Goal: Transaction & Acquisition: Obtain resource

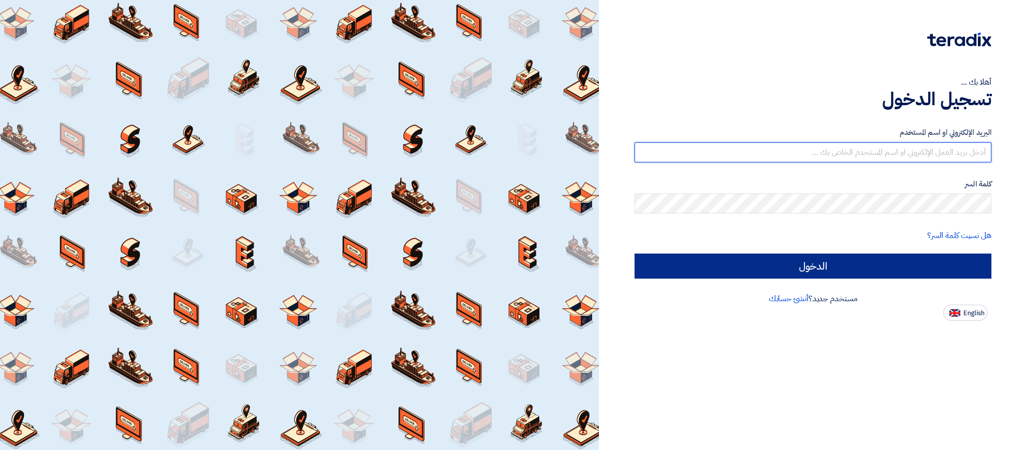
type input "[PERSON_NAME][EMAIL_ADDRESS][DOMAIN_NAME]"
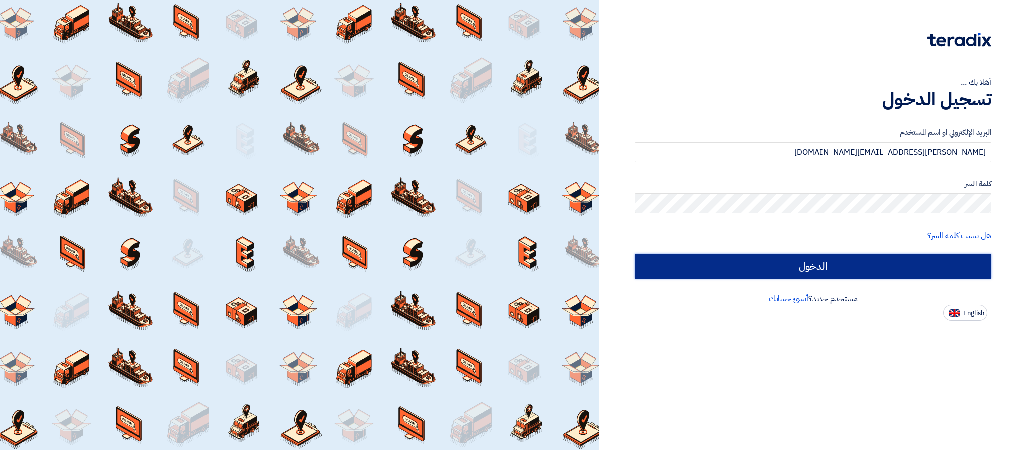
click at [766, 274] on input "الدخول" at bounding box center [812, 266] width 357 height 25
type input "Sign in"
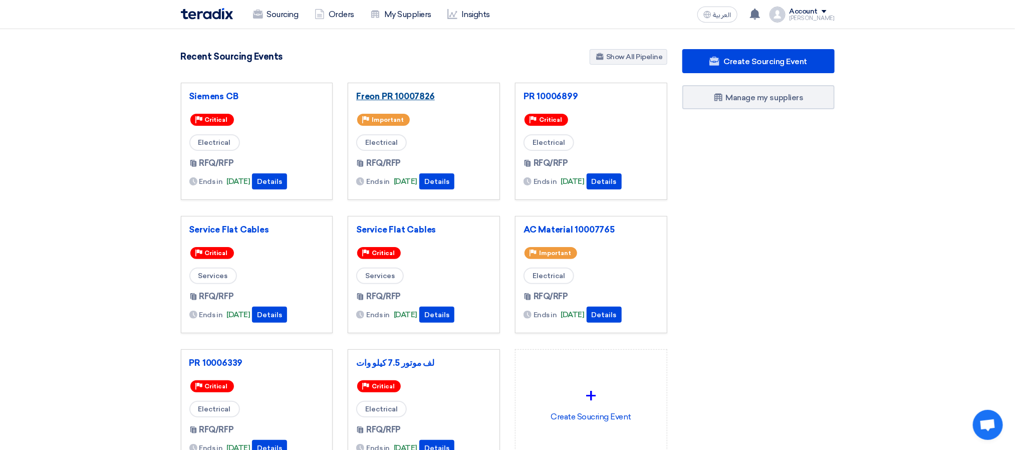
click at [411, 96] on link "Freon PR 10007826" at bounding box center [423, 96] width 135 height 10
click at [538, 98] on link "PR 10006899" at bounding box center [591, 96] width 135 height 10
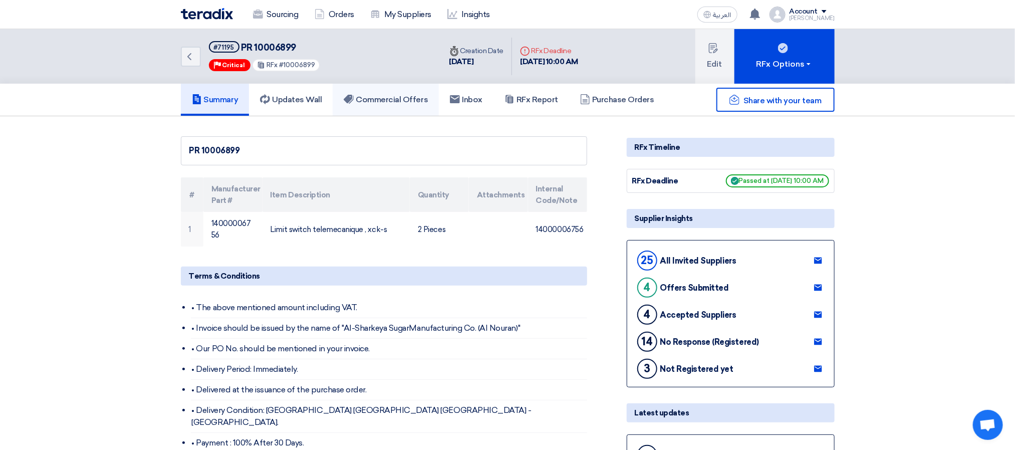
click at [367, 92] on link "Commercial Offers" at bounding box center [386, 100] width 106 height 32
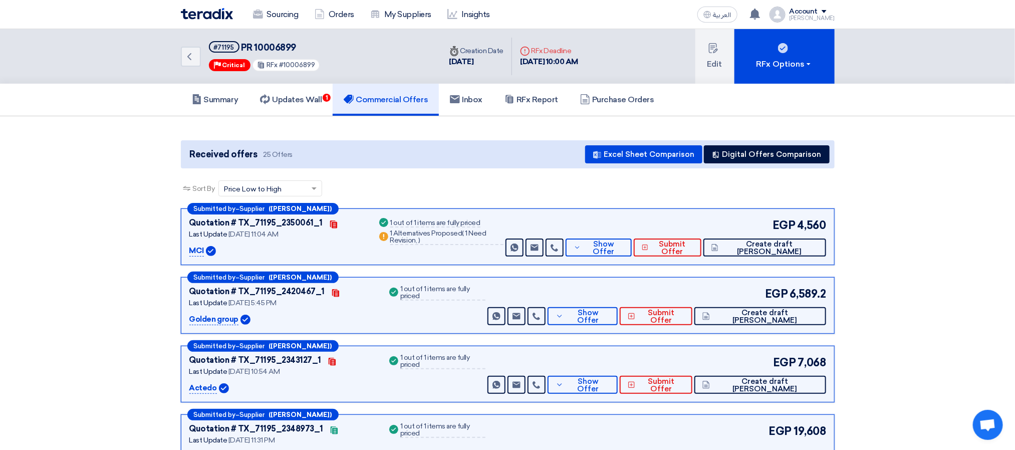
drag, startPoint x: 621, startPoint y: 200, endPoint x: 625, endPoint y: 197, distance: 5.3
click at [622, 200] on div "Sort By Sort by × Price Low to High ×" at bounding box center [508, 194] width 654 height 28
click at [439, 155] on div "Received offers 25 Offers Excel Sheet Comparison Digital Offers Comparison" at bounding box center [508, 154] width 654 height 28
click at [438, 152] on div "Received offers 25 Offers Excel Sheet Comparison Digital Offers Comparison" at bounding box center [508, 154] width 654 height 28
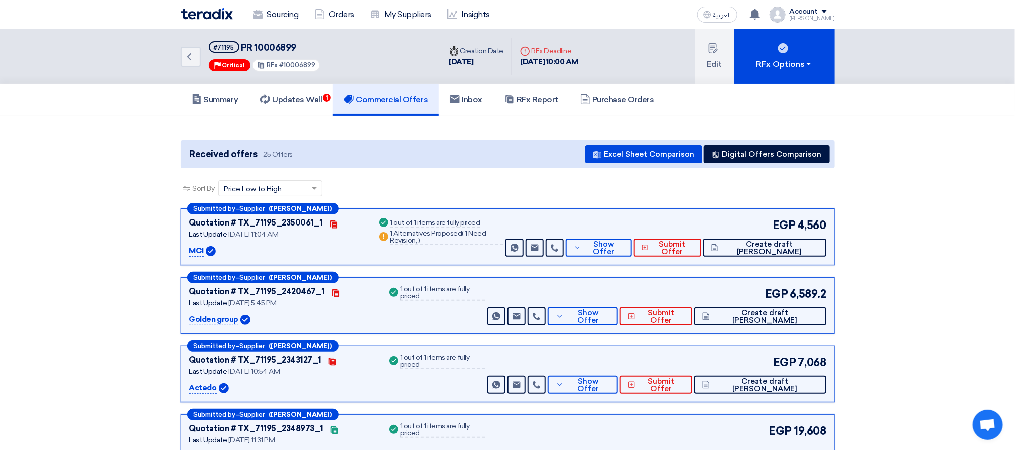
drag, startPoint x: 314, startPoint y: 153, endPoint x: 184, endPoint y: 137, distance: 131.3
click at [271, 161] on div "Received offers 25 Offers Excel Sheet Comparison Digital Offers Comparison" at bounding box center [508, 154] width 654 height 28
drag, startPoint x: 292, startPoint y: 149, endPoint x: 213, endPoint y: 152, distance: 78.3
click at [218, 146] on div "Received offers 25 Offers Excel Sheet Comparison Digital Offers Comparison" at bounding box center [508, 154] width 654 height 28
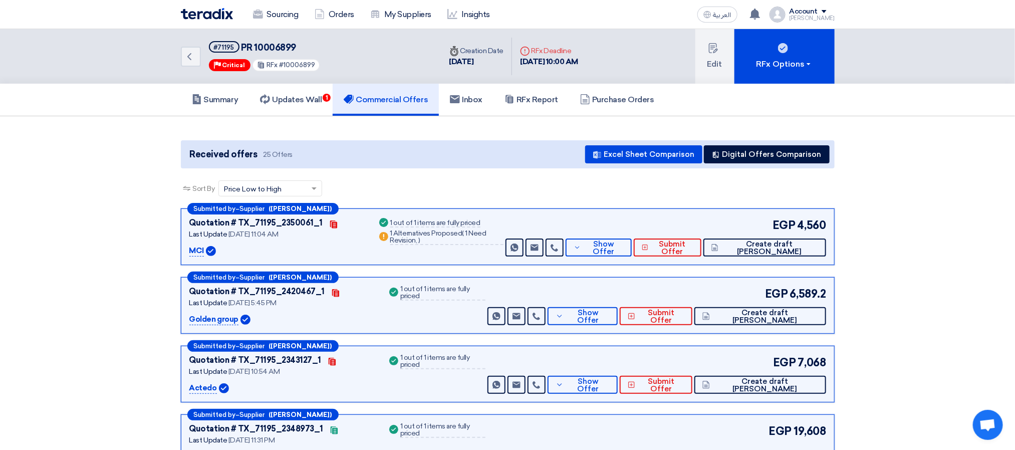
click at [212, 162] on div "Received offers 25 Offers Excel Sheet Comparison Digital Offers Comparison" at bounding box center [508, 154] width 654 height 28
drag, startPoint x: 191, startPoint y: 152, endPoint x: 302, endPoint y: 167, distance: 111.8
click at [301, 158] on div "Received offers 25 Offers Excel Sheet Comparison Digital Offers Comparison" at bounding box center [508, 154] width 654 height 28
drag, startPoint x: 297, startPoint y: 144, endPoint x: 289, endPoint y: 146, distance: 7.8
click at [296, 144] on div "Received offers 25 Offers Excel Sheet Comparison Digital Offers Comparison" at bounding box center [508, 154] width 654 height 28
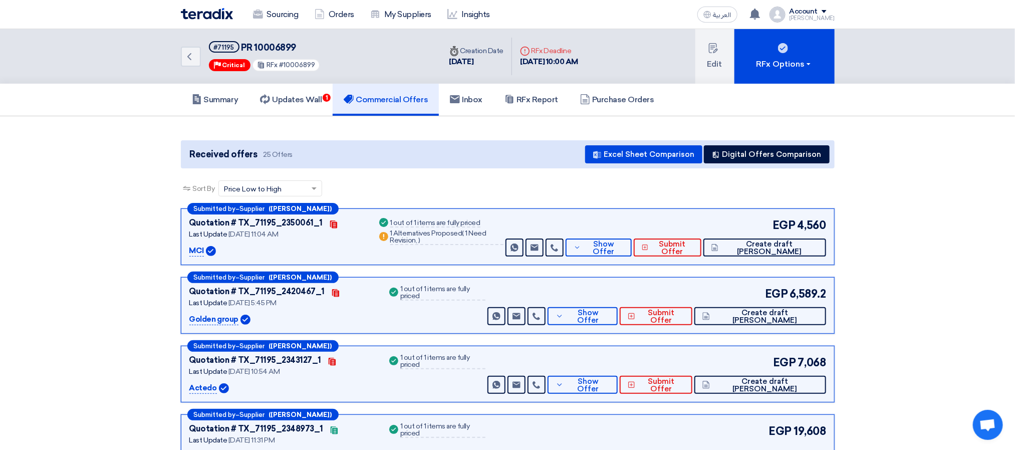
click at [253, 164] on div "Received offers 25 Offers Excel Sheet Comparison Digital Offers Comparison" at bounding box center [508, 154] width 654 height 28
drag, startPoint x: 292, startPoint y: 155, endPoint x: 175, endPoint y: 156, distance: 117.3
click at [217, 166] on div "Received offers 25 Offers Excel Sheet Comparison Digital Offers Comparison" at bounding box center [508, 154] width 654 height 28
drag, startPoint x: 289, startPoint y: 157, endPoint x: 175, endPoint y: 154, distance: 113.8
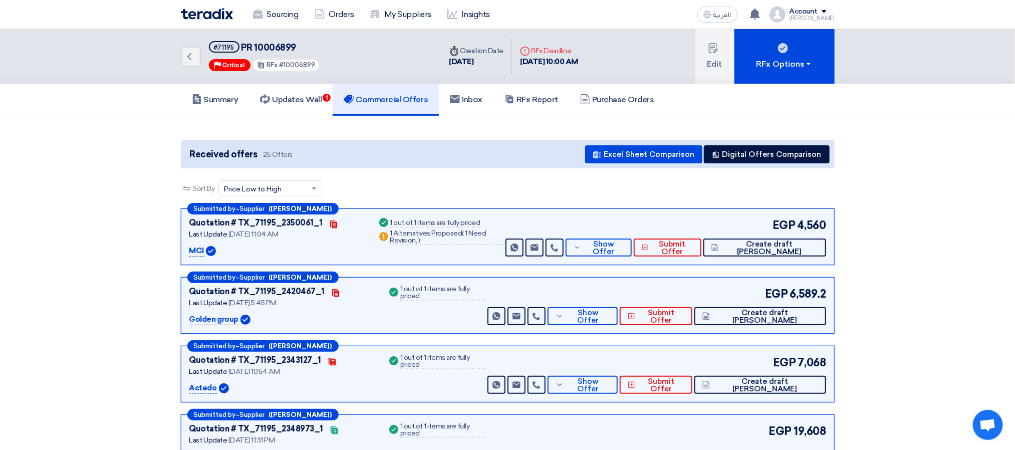
click at [220, 157] on span "Received offers" at bounding box center [224, 155] width 68 height 14
drag, startPoint x: 186, startPoint y: 151, endPoint x: 295, endPoint y: 158, distance: 109.0
click at [295, 155] on div "Received offers 25 Offers Excel Sheet Comparison Digital Offers Comparison" at bounding box center [508, 154] width 654 height 28
click at [285, 157] on span "25 Offers" at bounding box center [278, 155] width 30 height 10
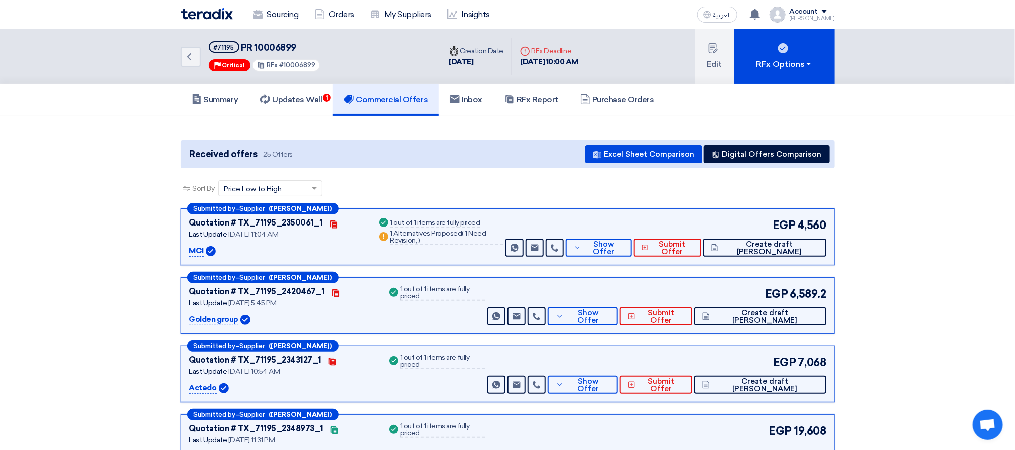
drag, startPoint x: 298, startPoint y: 156, endPoint x: 198, endPoint y: 158, distance: 99.7
click at [181, 153] on div "Received offers 25 Offers Excel Sheet Comparison Digital Offers Comparison" at bounding box center [508, 154] width 654 height 28
click at [219, 160] on span "Received offers" at bounding box center [224, 155] width 68 height 14
drag, startPoint x: 196, startPoint y: 152, endPoint x: 296, endPoint y: 155, distance: 100.3
click at [296, 155] on div "Received offers 25 Offers Excel Sheet Comparison Digital Offers Comparison" at bounding box center [508, 154] width 654 height 28
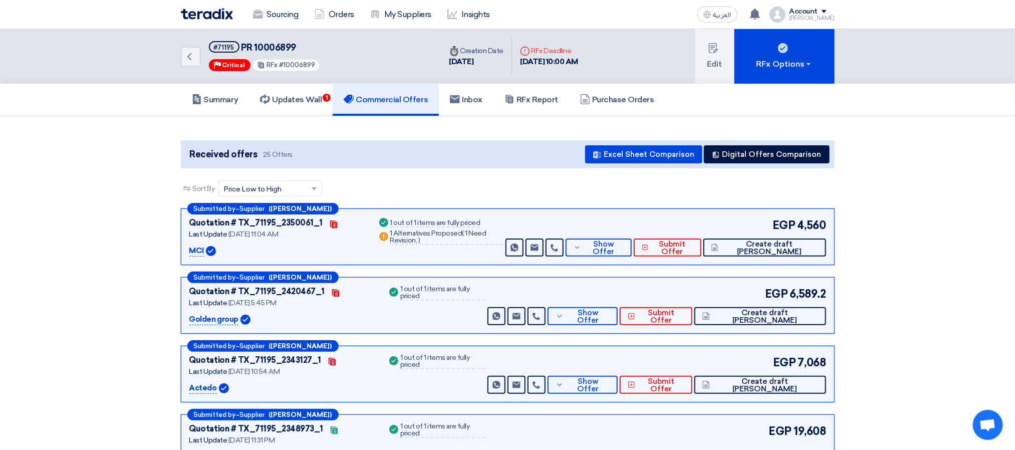
click at [293, 153] on div "Received offers 25 Offers Excel Sheet Comparison Digital Offers Comparison" at bounding box center [508, 154] width 654 height 28
click at [224, 149] on span "Received offers" at bounding box center [224, 155] width 68 height 14
drag, startPoint x: 178, startPoint y: 152, endPoint x: 315, endPoint y: 160, distance: 137.0
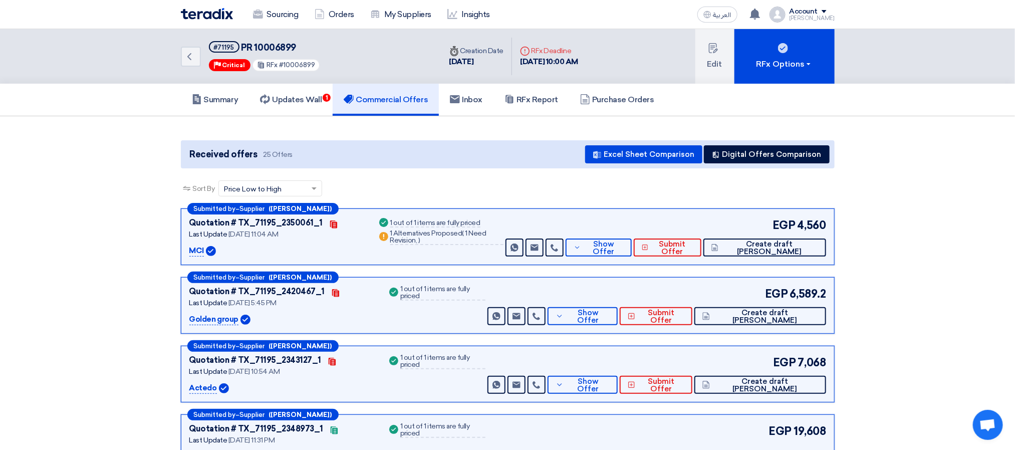
click at [287, 158] on span "25 Offers" at bounding box center [278, 155] width 30 height 10
drag, startPoint x: 287, startPoint y: 153, endPoint x: 221, endPoint y: 153, distance: 66.1
click at [221, 153] on span "Received offers 25 Offers" at bounding box center [240, 155] width 109 height 14
click at [265, 158] on span "25 Offers" at bounding box center [278, 155] width 30 height 10
drag, startPoint x: 290, startPoint y: 156, endPoint x: 218, endPoint y: 149, distance: 72.6
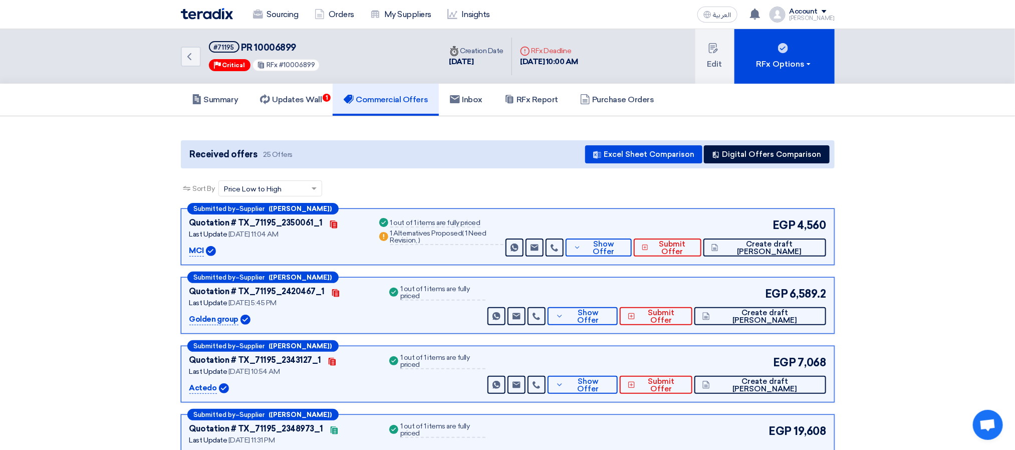
click at [218, 149] on span "Received offers 25 Offers" at bounding box center [240, 155] width 109 height 14
click at [289, 149] on span "Received offers 25 Offers" at bounding box center [240, 155] width 109 height 14
click at [370, 163] on div "Received offers 25 Offers Excel Sheet Comparison Digital Offers Comparison" at bounding box center [508, 154] width 654 height 28
drag, startPoint x: 340, startPoint y: 155, endPoint x: 188, endPoint y: 152, distance: 151.9
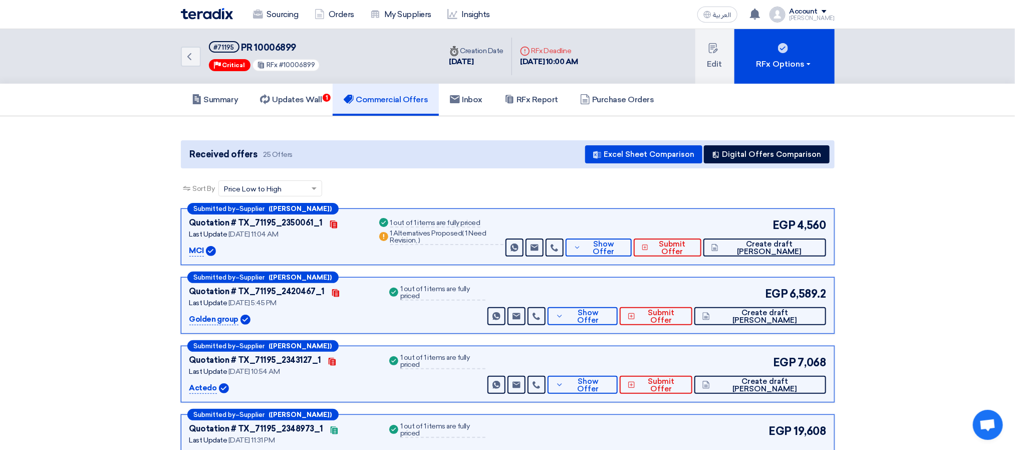
drag, startPoint x: 265, startPoint y: 150, endPoint x: 277, endPoint y: 154, distance: 13.0
click at [265, 150] on span "25 Offers" at bounding box center [278, 155] width 30 height 10
click at [289, 155] on span "Received offers 25 Offers" at bounding box center [240, 155] width 109 height 14
click at [296, 155] on div "Received offers 25 Offers Excel Sheet Comparison Digital Offers Comparison" at bounding box center [508, 154] width 654 height 28
click at [298, 155] on div "Received offers 25 Offers Excel Sheet Comparison Digital Offers Comparison" at bounding box center [508, 154] width 654 height 28
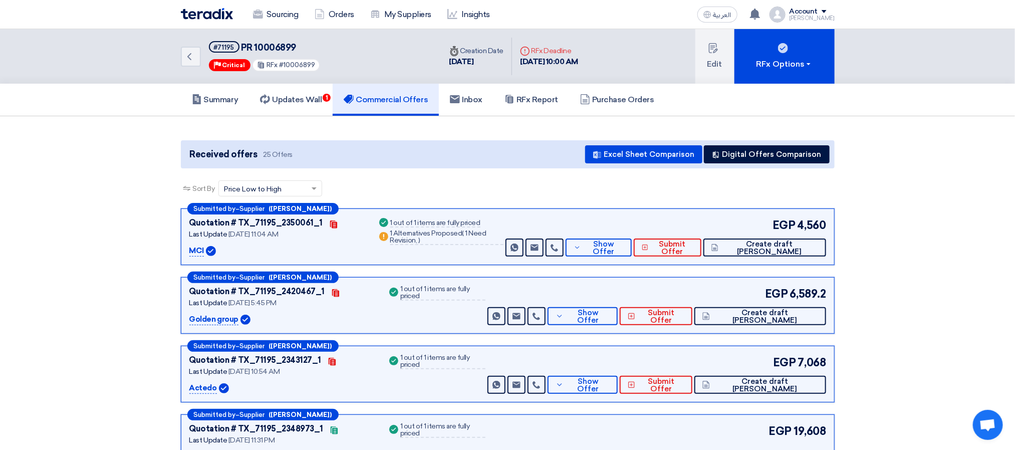
click at [373, 182] on div "Sort By Sort by × Price Low to High ×" at bounding box center [508, 194] width 654 height 28
drag, startPoint x: 459, startPoint y: 179, endPoint x: 504, endPoint y: 167, distance: 47.3
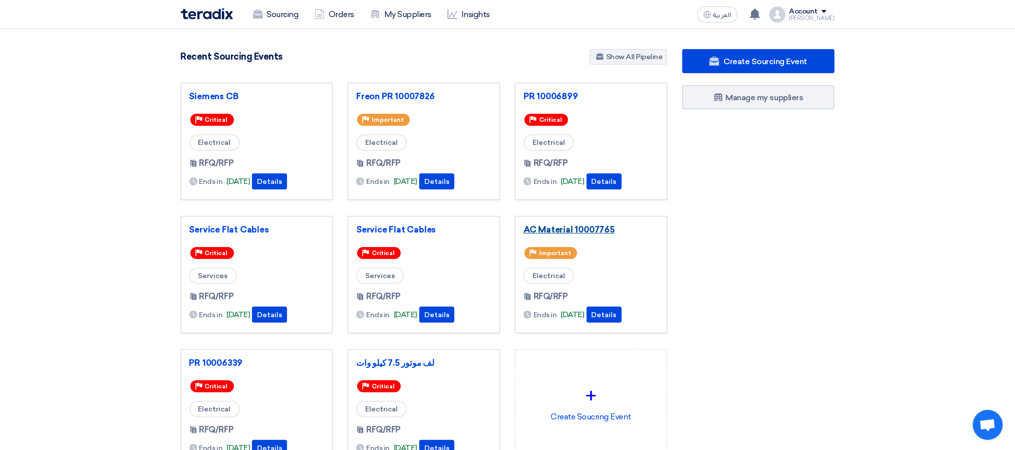
click at [558, 226] on link "AC Material 10007765" at bounding box center [591, 229] width 135 height 10
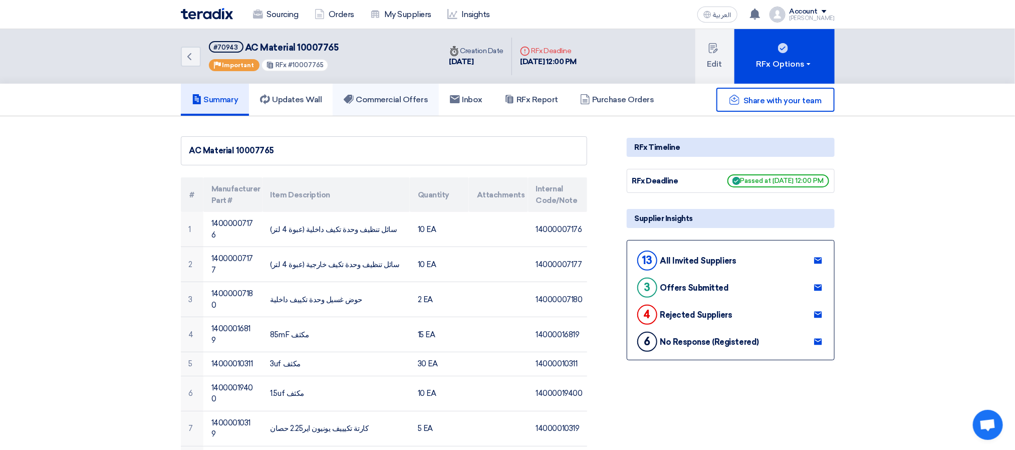
click at [412, 102] on h5 "Commercial Offers" at bounding box center [386, 100] width 84 height 10
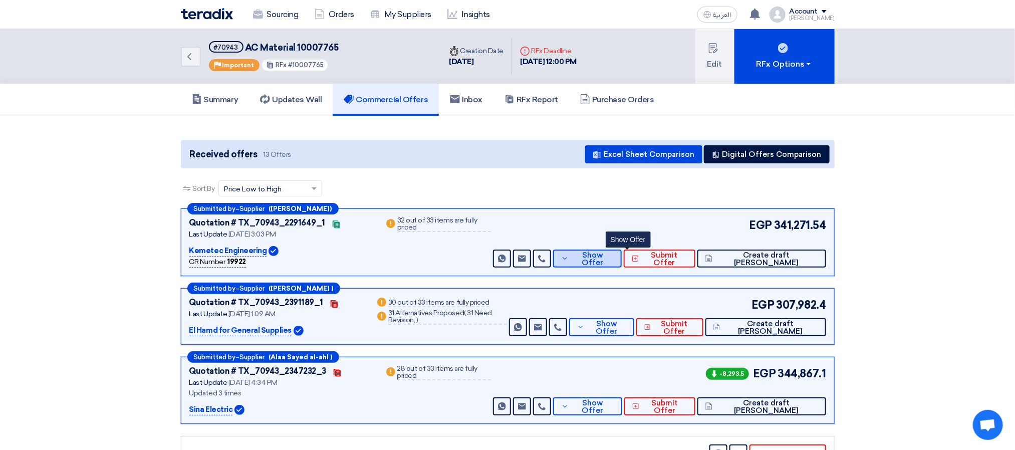
click at [622, 253] on button "Show Offer" at bounding box center [587, 259] width 69 height 18
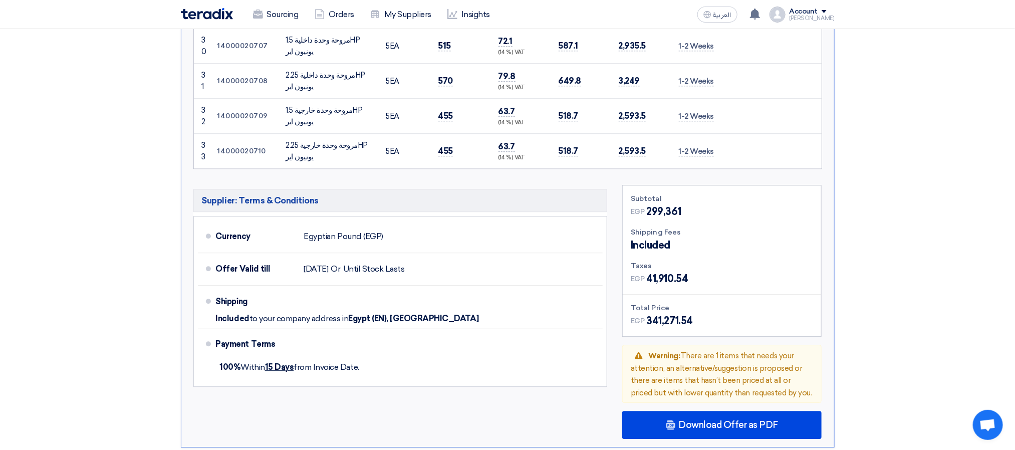
scroll to position [1503, 0]
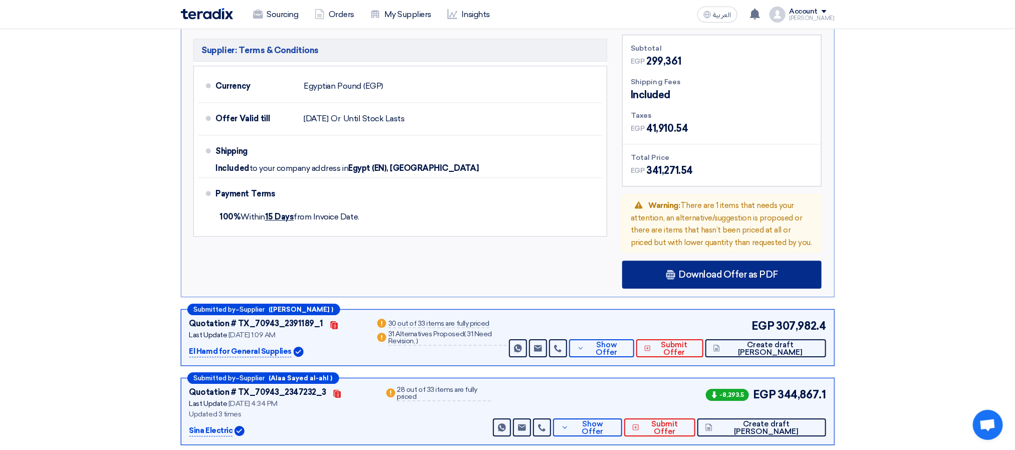
click at [668, 280] on use at bounding box center [670, 275] width 9 height 10
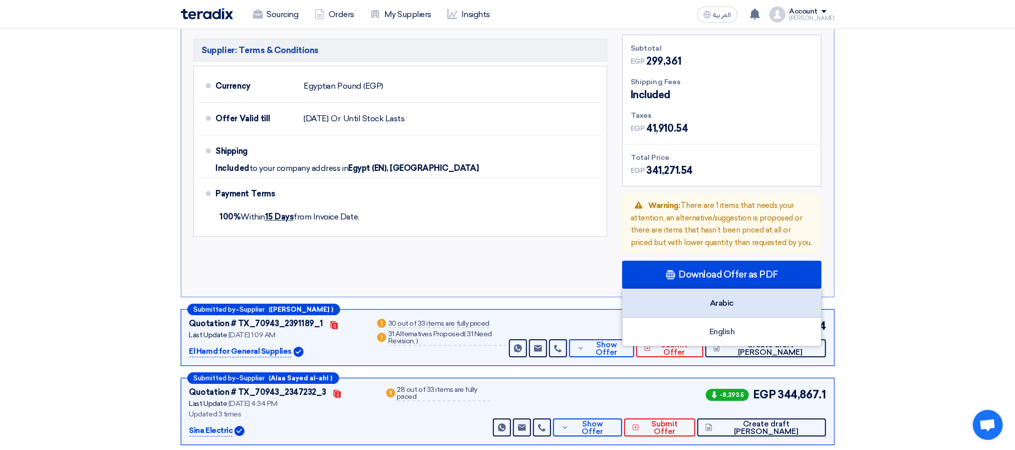
click at [689, 312] on div "Arabic" at bounding box center [722, 303] width 198 height 29
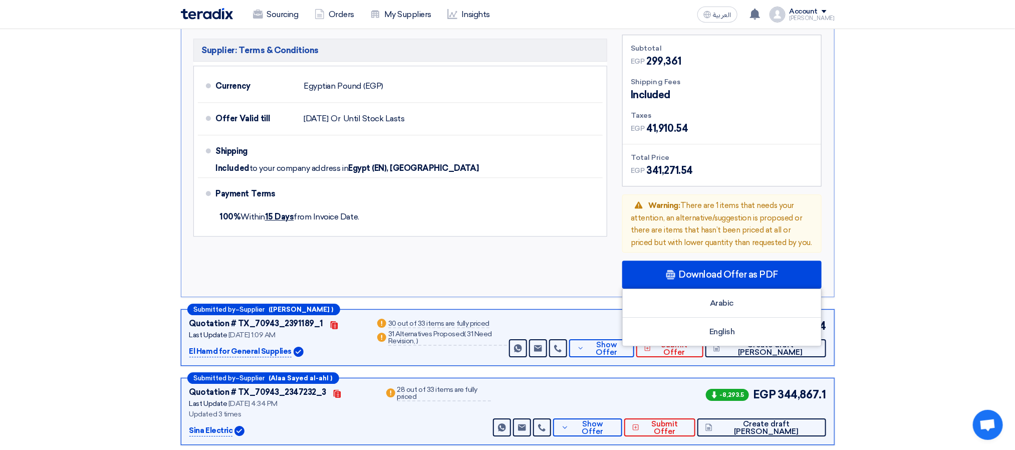
drag, startPoint x: 943, startPoint y: 284, endPoint x: 864, endPoint y: 324, distance: 88.1
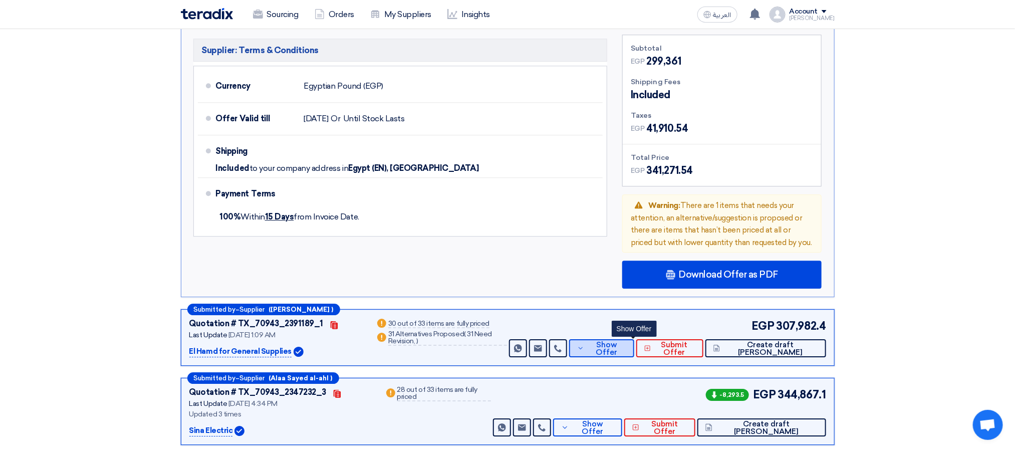
click at [626, 356] on span "Show Offer" at bounding box center [607, 348] width 40 height 15
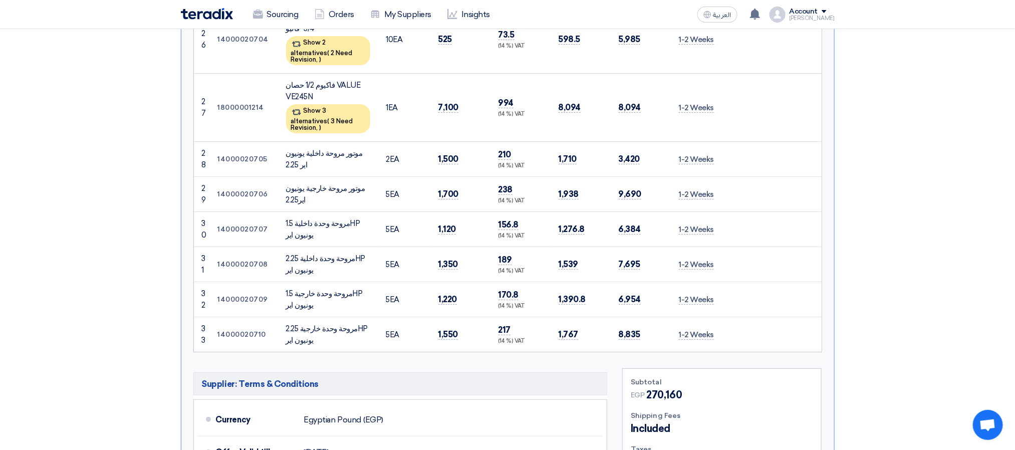
scroll to position [2105, 0]
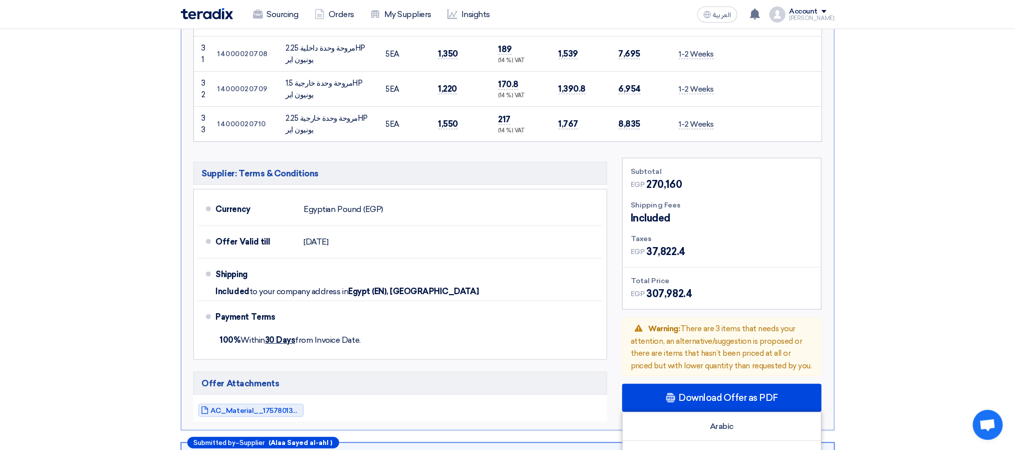
scroll to position [2405, 0]
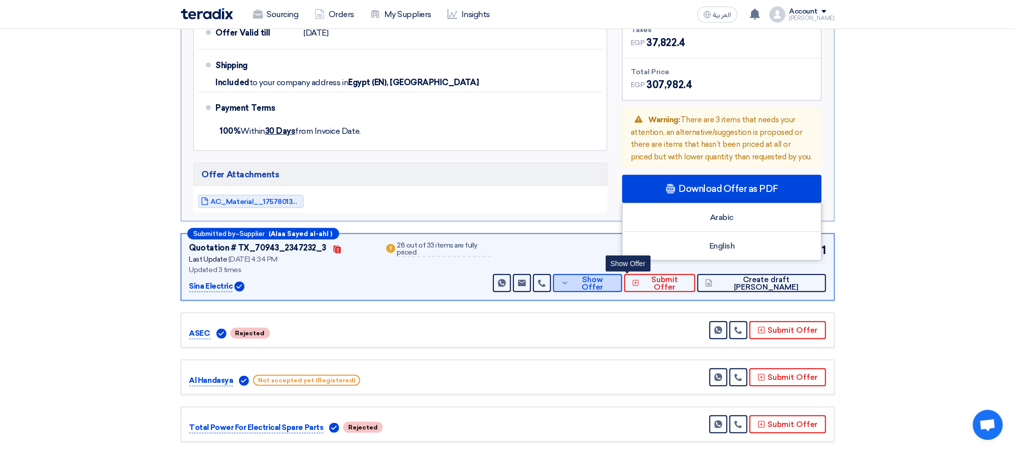
click at [614, 276] on span "Show Offer" at bounding box center [593, 283] width 43 height 15
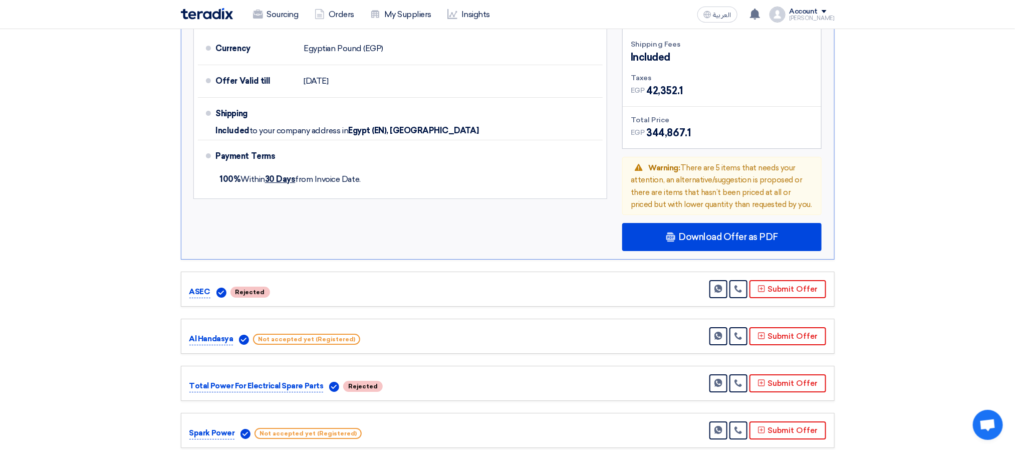
scroll to position [1679, 0]
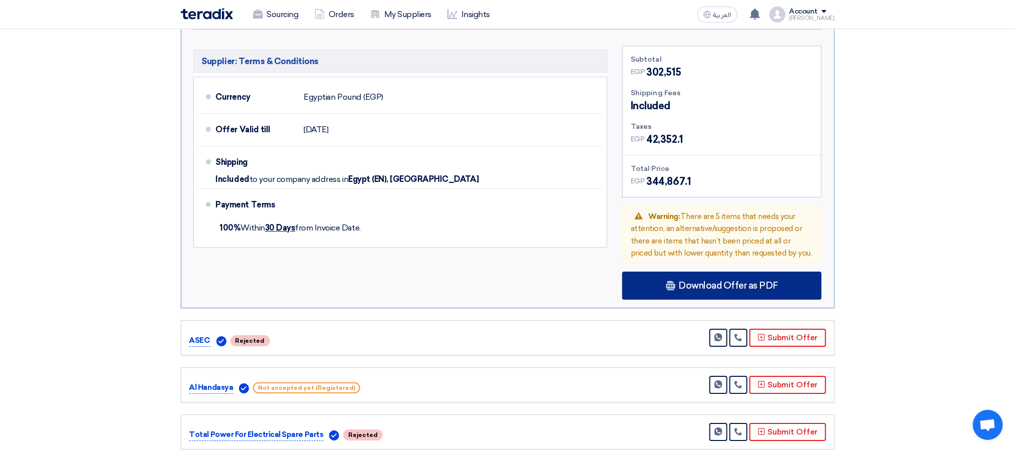
click at [686, 287] on span "Download Offer as PDF" at bounding box center [729, 285] width 100 height 9
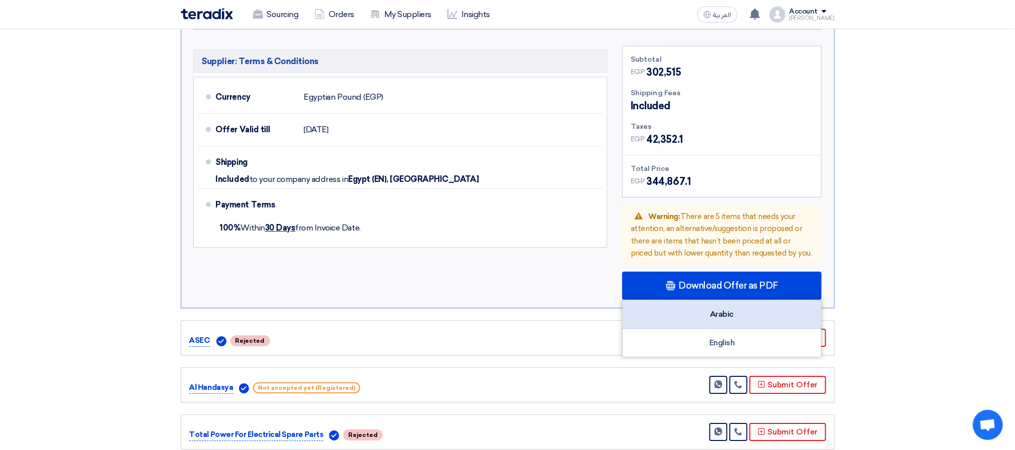
click at [687, 315] on div "Arabic" at bounding box center [722, 314] width 198 height 29
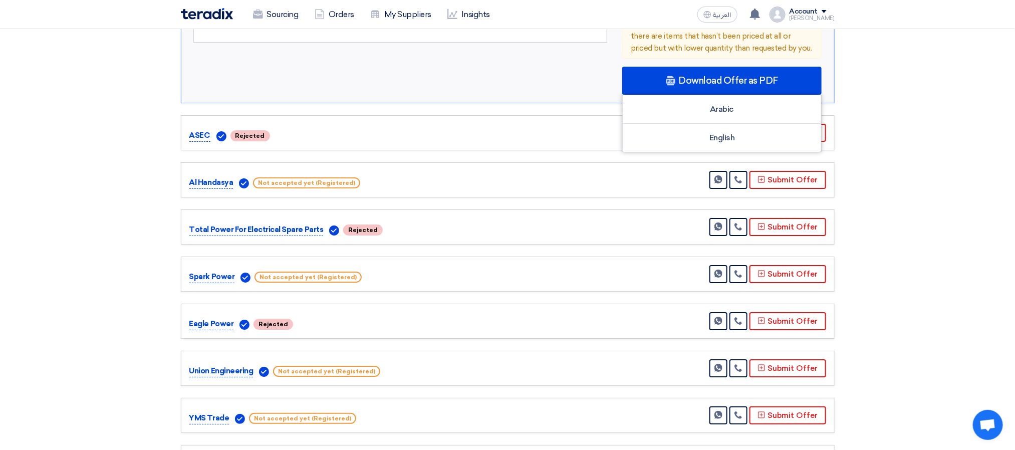
scroll to position [1830, 0]
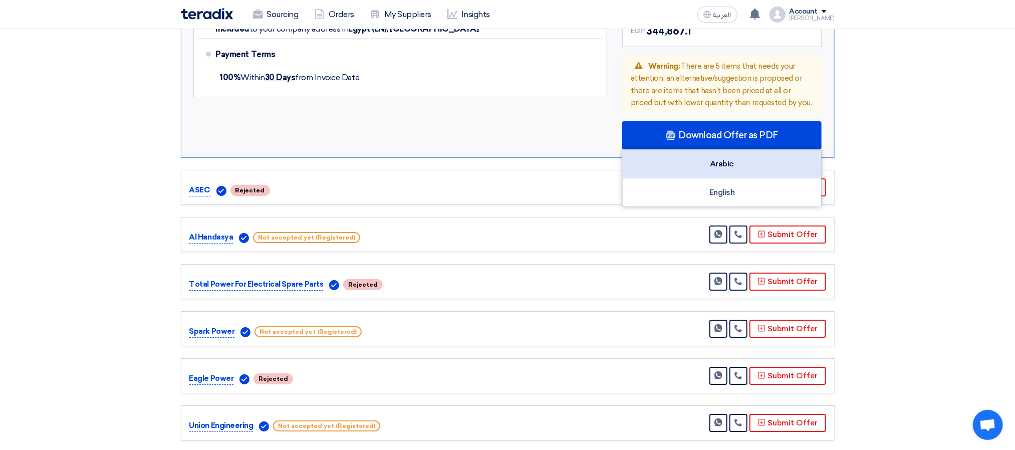
click at [701, 168] on div "Arabic" at bounding box center [722, 164] width 198 height 29
